Goal: Task Accomplishment & Management: Manage account settings

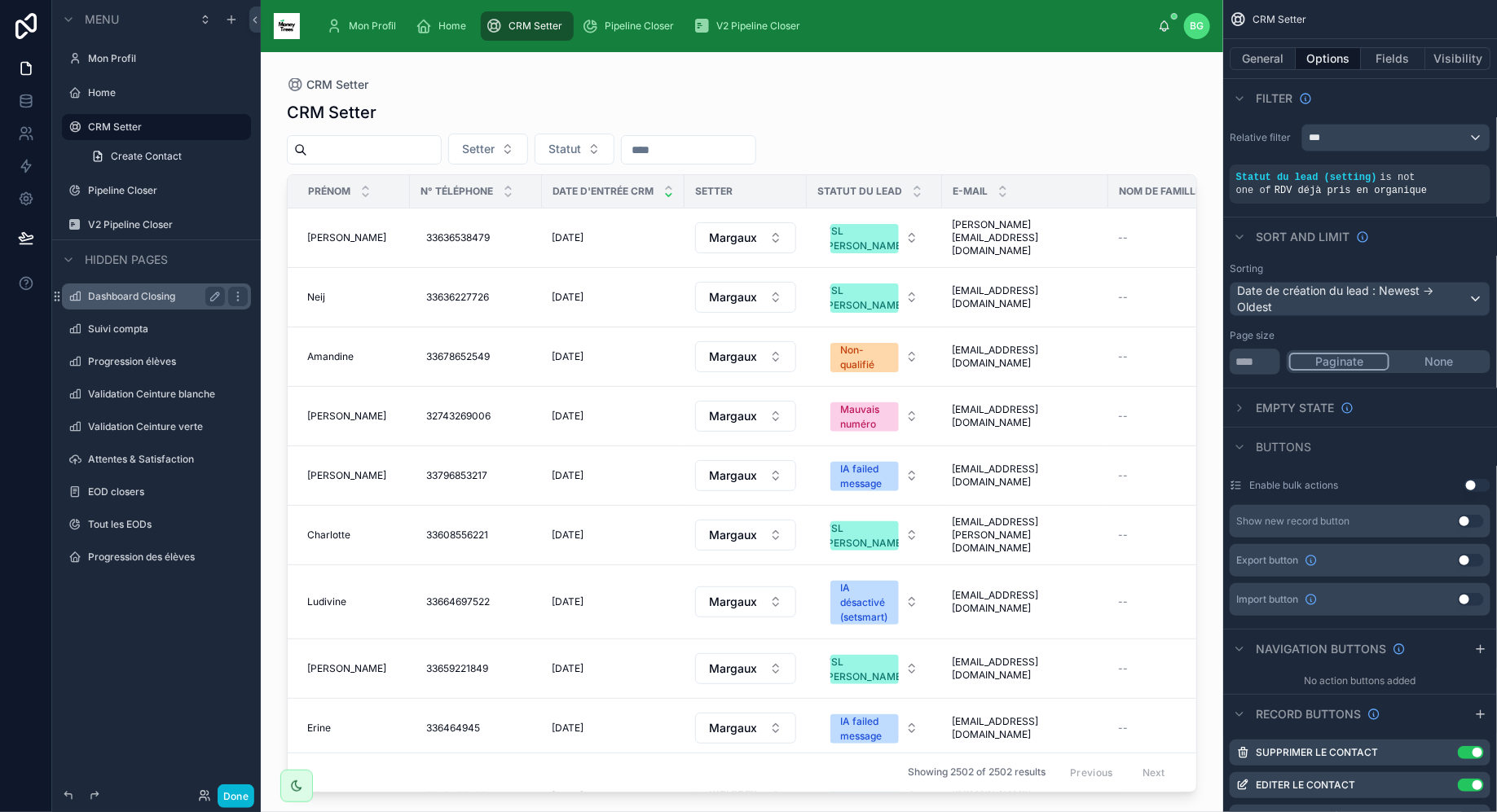
click at [165, 294] on label "Dashboard Closing" at bounding box center [153, 296] width 130 height 13
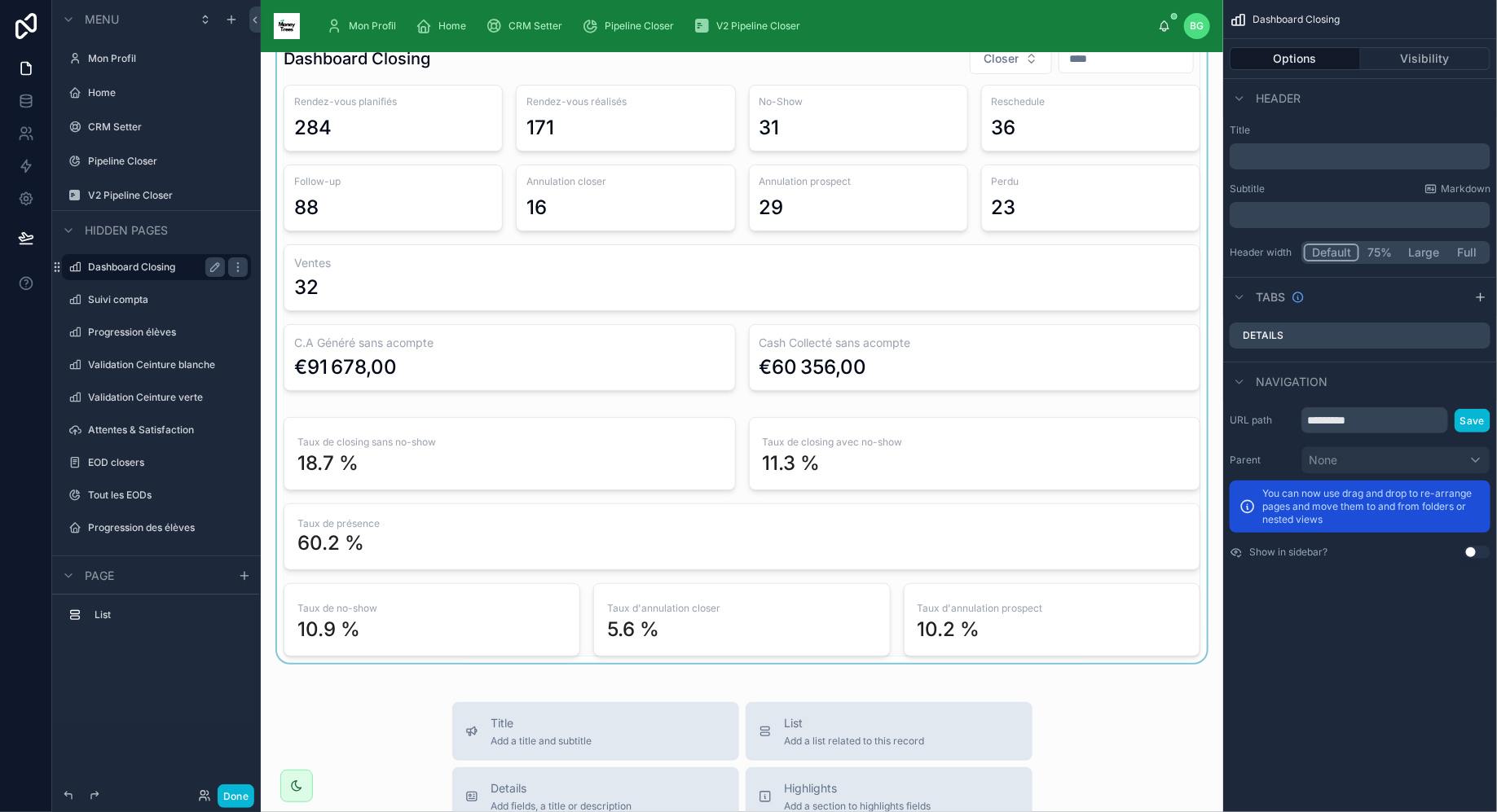
scroll to position [34, 0]
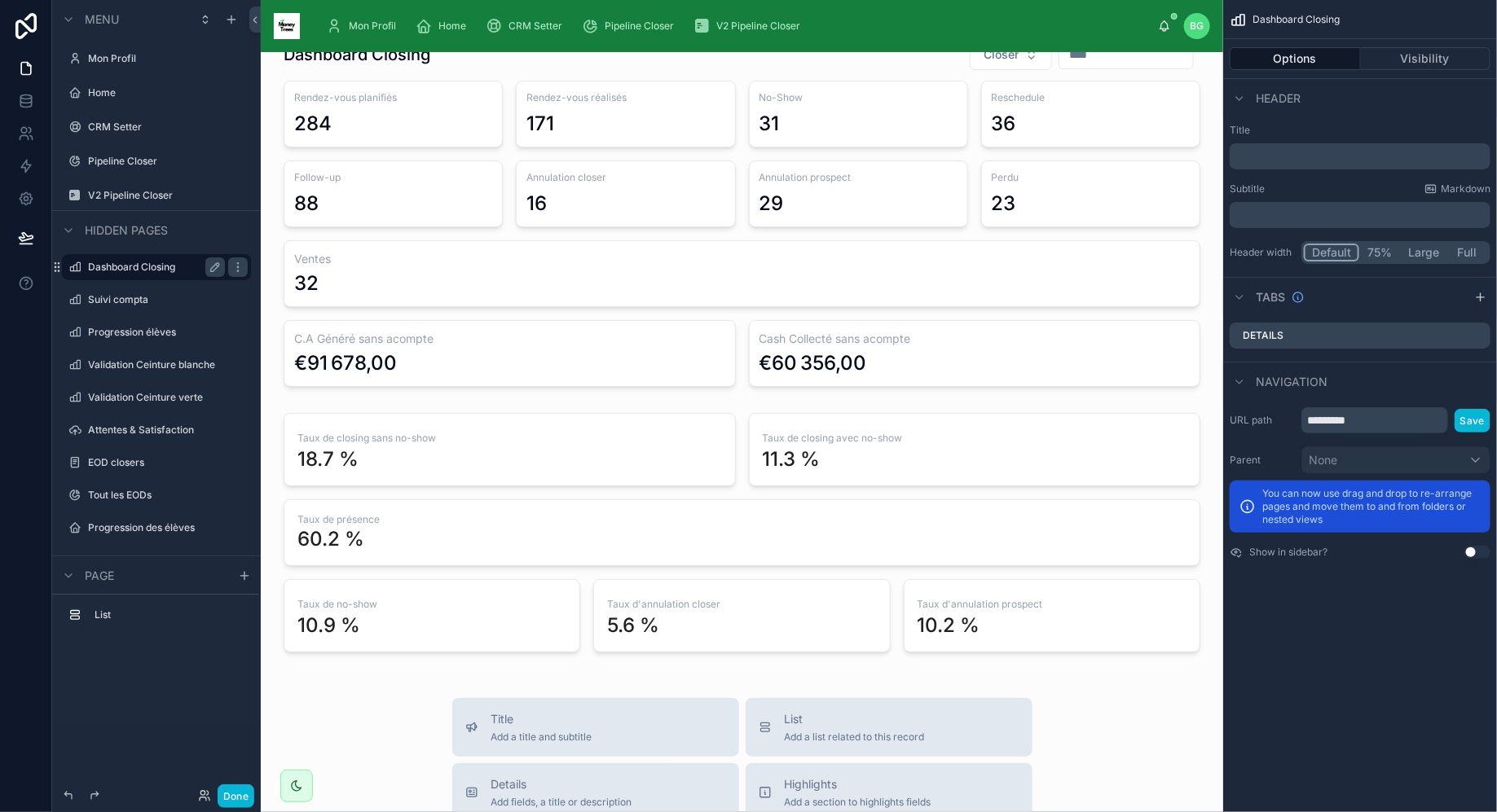
click at [362, 4] on div "Mon Profil Home CRM Setter Pipeline Closer V2 Pipeline Closer [PERSON_NAME]" at bounding box center [742, 26] width 962 height 52
click at [362, 20] on span "Mon Profil" at bounding box center [372, 26] width 47 height 13
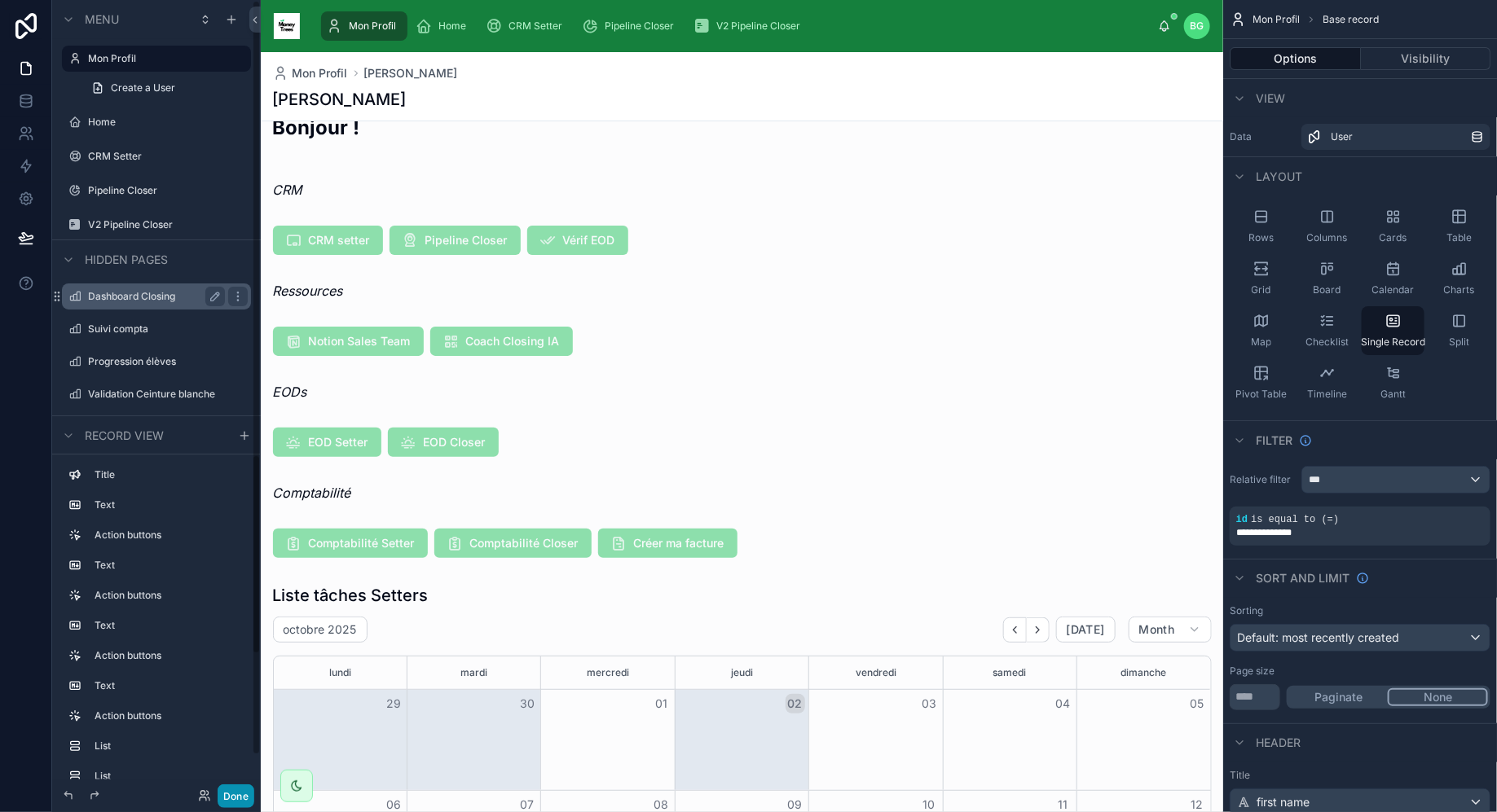
click at [236, 792] on button "Done" at bounding box center [236, 796] width 37 height 24
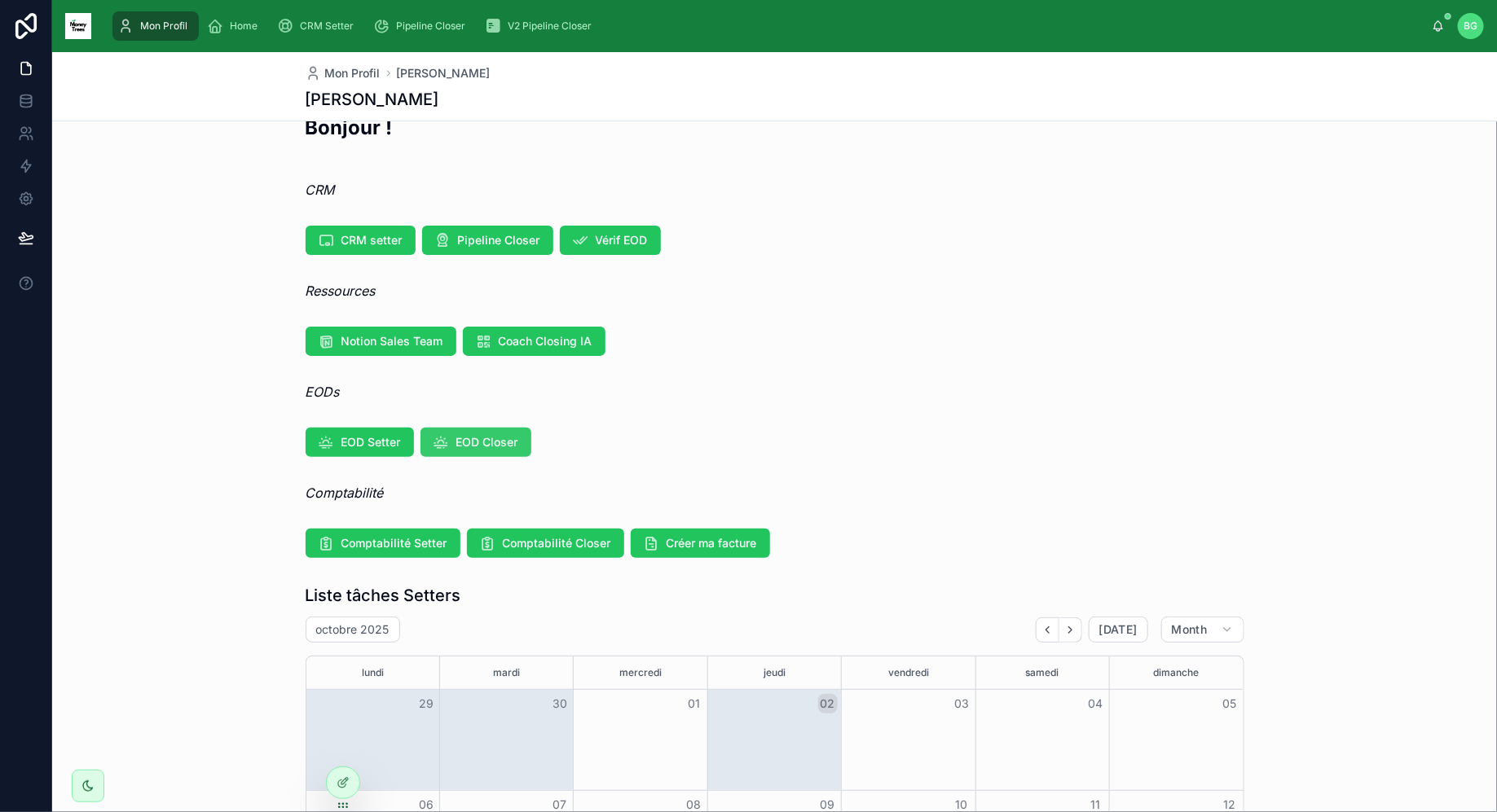
click at [461, 439] on span "EOD Closer" at bounding box center [487, 442] width 62 height 16
